Goal: Task Accomplishment & Management: Complete application form

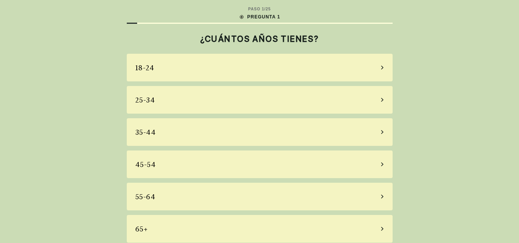
click at [262, 197] on div "55-64" at bounding box center [260, 197] width 266 height 28
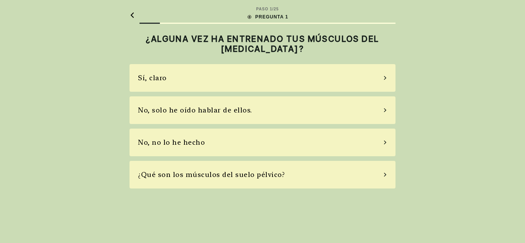
click at [384, 112] on div "No, solo he oído hablar de ellos." at bounding box center [263, 111] width 266 height 28
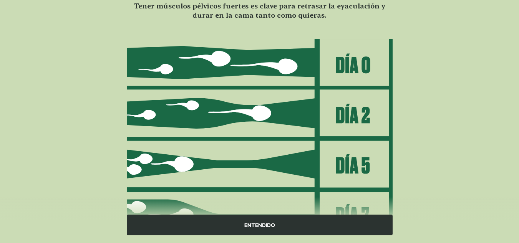
scroll to position [115, 0]
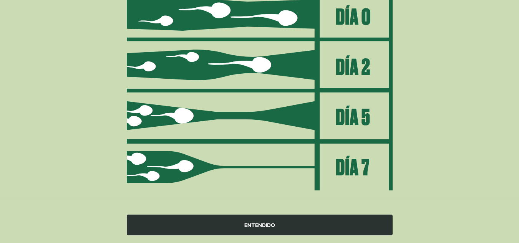
click at [274, 225] on font "ENTENDIDO" at bounding box center [260, 225] width 31 height 6
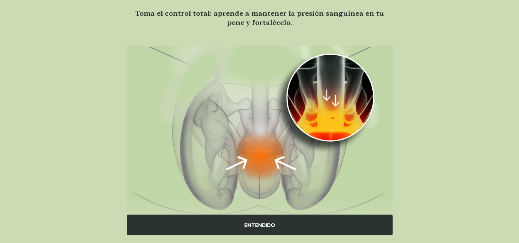
scroll to position [86, 0]
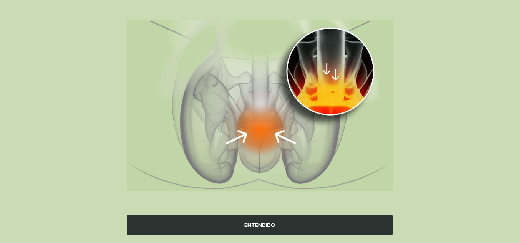
click at [264, 225] on font "ENTENDIDO" at bounding box center [260, 225] width 31 height 6
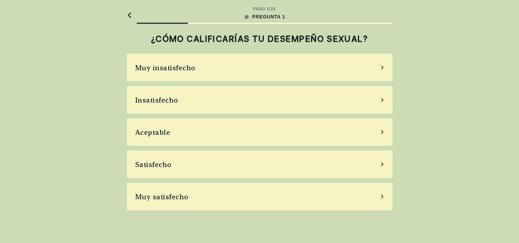
scroll to position [0, 0]
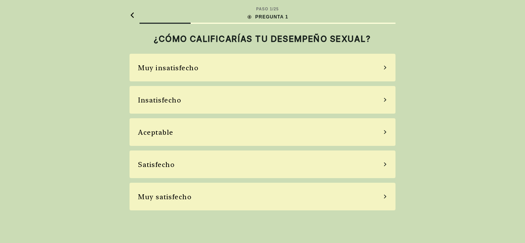
click at [385, 128] on div "Aceptable" at bounding box center [263, 132] width 266 height 28
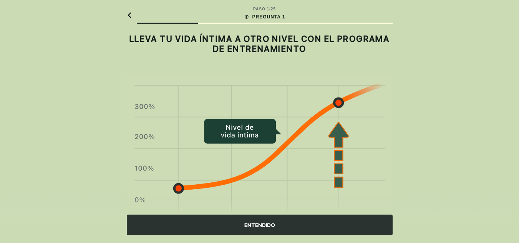
click at [261, 225] on font "ENTENDIDO" at bounding box center [260, 225] width 31 height 6
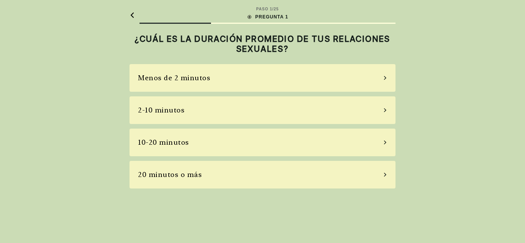
click at [385, 113] on div "2-10 minutos" at bounding box center [263, 111] width 266 height 28
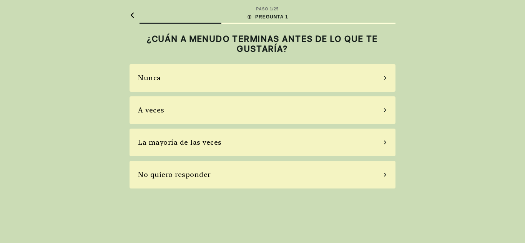
click at [385, 106] on div "A veces" at bounding box center [263, 111] width 266 height 28
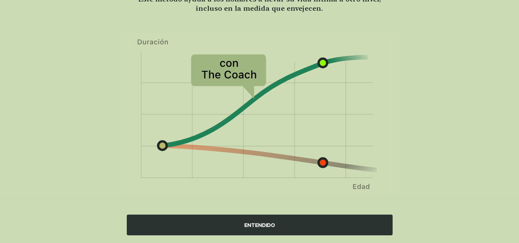
scroll to position [75, 0]
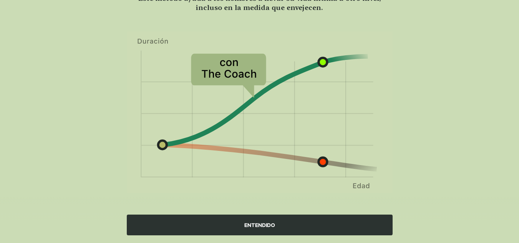
click at [256, 224] on font "ENTENDIDO" at bounding box center [260, 225] width 31 height 6
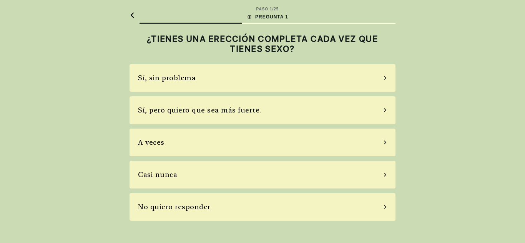
click at [385, 111] on icon at bounding box center [385, 110] width 2 height 4
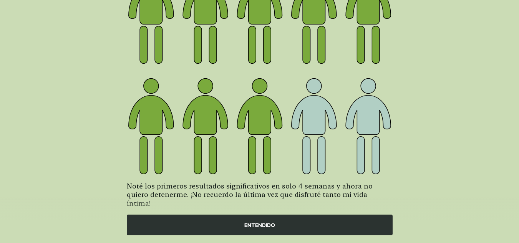
scroll to position [108, 0]
click at [265, 226] on font "ENTENDIDO" at bounding box center [260, 225] width 31 height 6
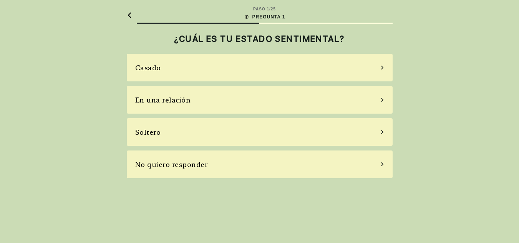
scroll to position [0, 0]
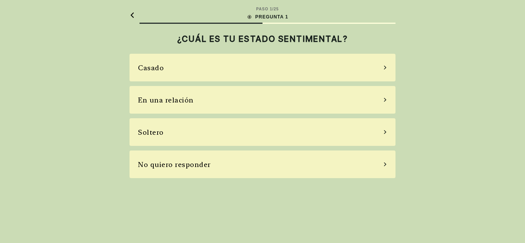
click at [383, 99] on icon at bounding box center [385, 100] width 4 height 7
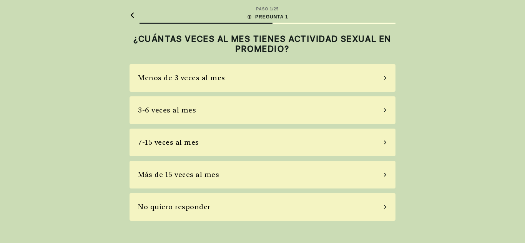
click at [381, 113] on div "3-6 veces al mes" at bounding box center [263, 111] width 266 height 28
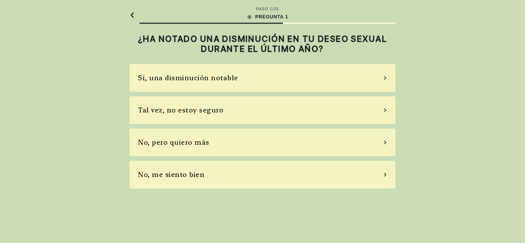
click at [385, 142] on icon at bounding box center [385, 143] width 2 height 4
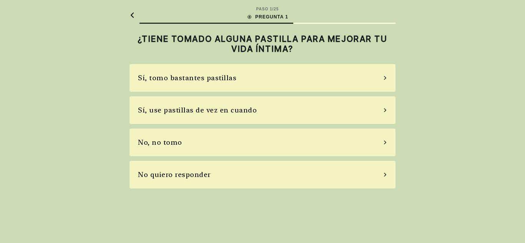
click at [385, 108] on div "Sí, use pastillas de vez en cuando" at bounding box center [263, 111] width 266 height 28
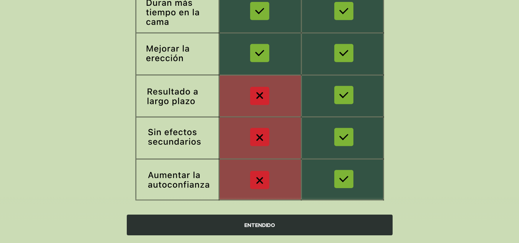
scroll to position [165, 0]
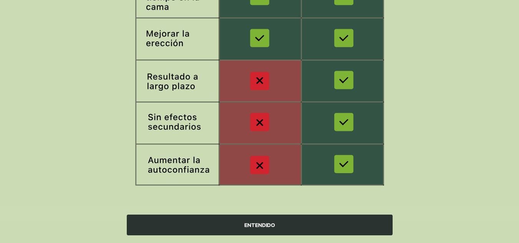
click at [252, 226] on font "ENTENDIDO" at bounding box center [260, 225] width 31 height 6
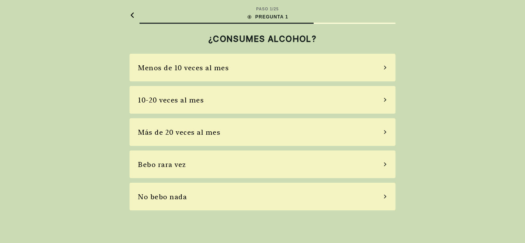
click at [385, 67] on icon at bounding box center [385, 67] width 4 height 7
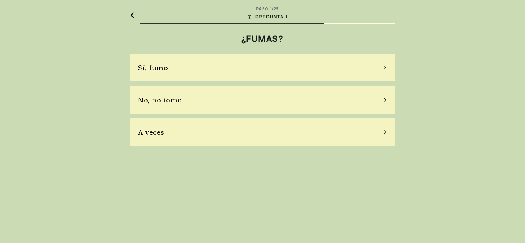
click at [383, 132] on div "A veces" at bounding box center [263, 132] width 266 height 28
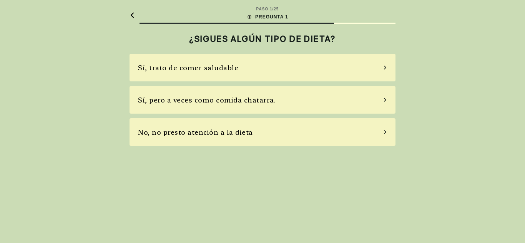
click at [384, 67] on icon at bounding box center [385, 67] width 4 height 7
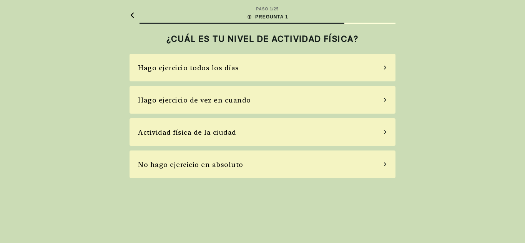
click at [384, 96] on div "Hago ejercicio de vez en cuando" at bounding box center [263, 100] width 266 height 28
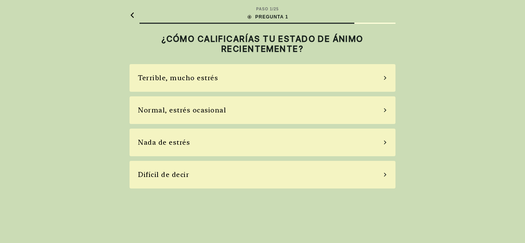
click at [386, 110] on icon at bounding box center [385, 110] width 2 height 4
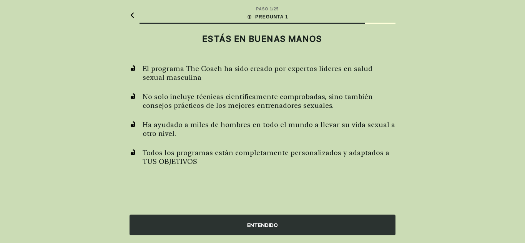
click at [268, 225] on font "ENTENDIDO" at bounding box center [262, 225] width 31 height 6
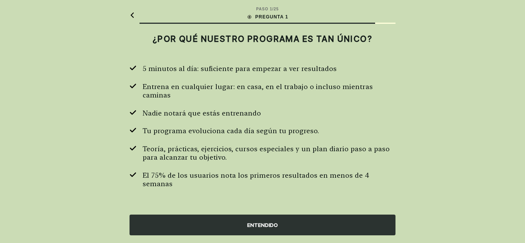
click at [263, 225] on font "ENTENDIDO" at bounding box center [262, 225] width 31 height 6
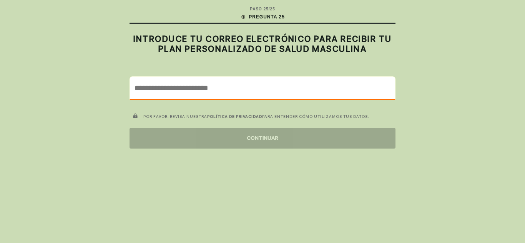
click at [152, 88] on input "email" at bounding box center [262, 88] width 265 height 22
type input "*"
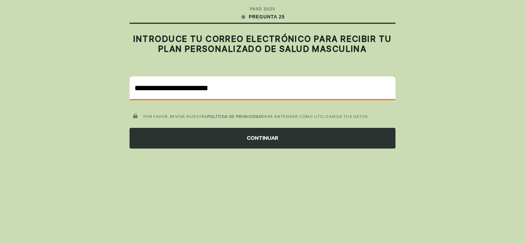
type input "**********"
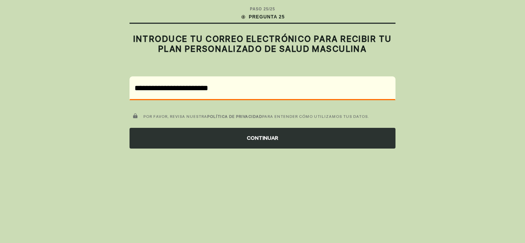
click at [255, 137] on font "CONTINUAR" at bounding box center [263, 138] width 32 height 6
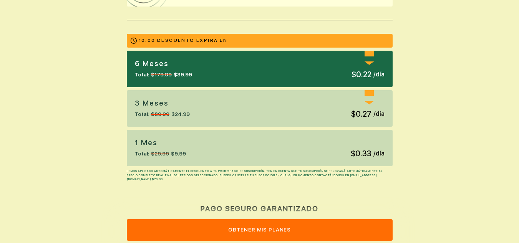
scroll to position [190, 0]
